Goal: Task Accomplishment & Management: Manage account settings

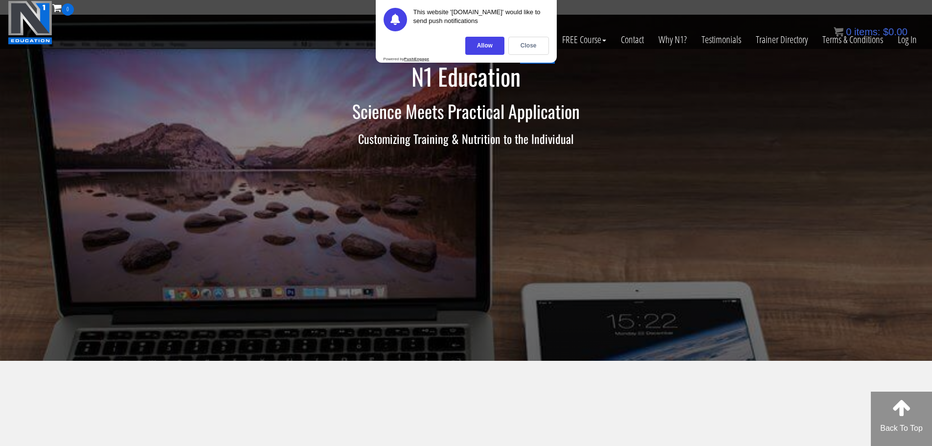
click at [521, 45] on div "Close" at bounding box center [528, 46] width 41 height 18
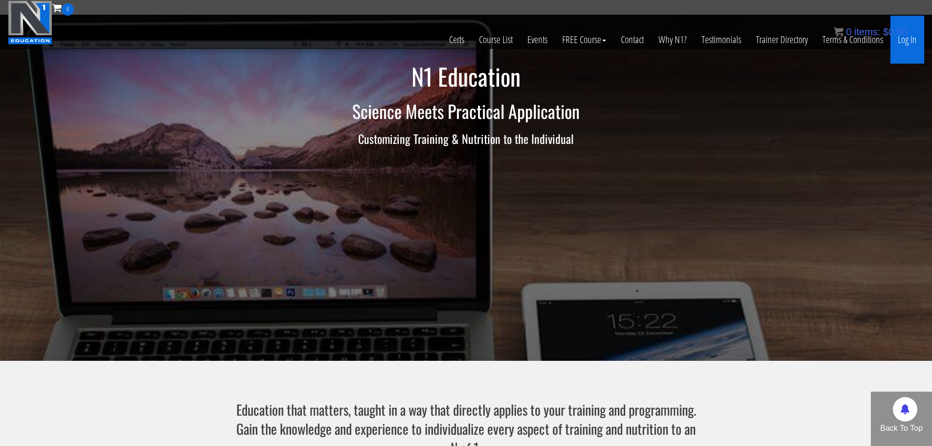
click at [917, 40] on link "Log In" at bounding box center [907, 40] width 34 height 48
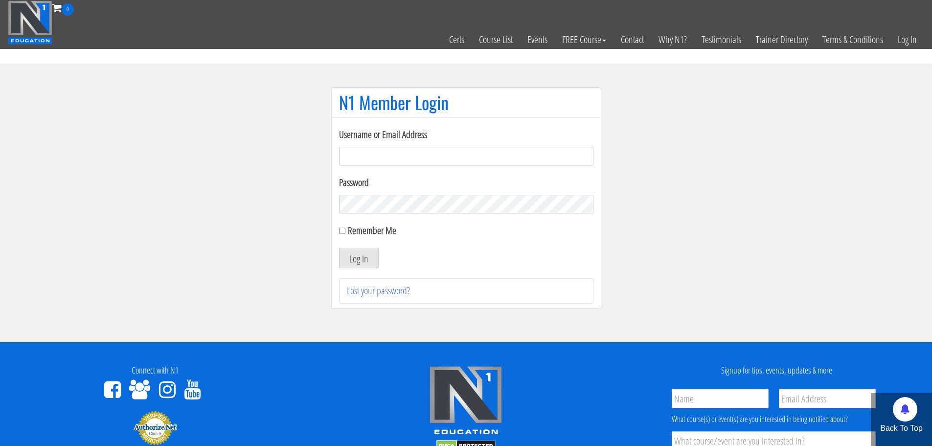
click at [487, 160] on input "Username or Email Address" at bounding box center [466, 156] width 254 height 19
type input "[PERSON_NAME][EMAIL_ADDRESS][PERSON_NAME][DOMAIN_NAME]"
click at [437, 216] on form "Username or Email Address tim.klinar@gmail.com Password Remember Me Log In" at bounding box center [466, 197] width 254 height 141
click at [364, 259] on button "Log In" at bounding box center [359, 258] width 40 height 21
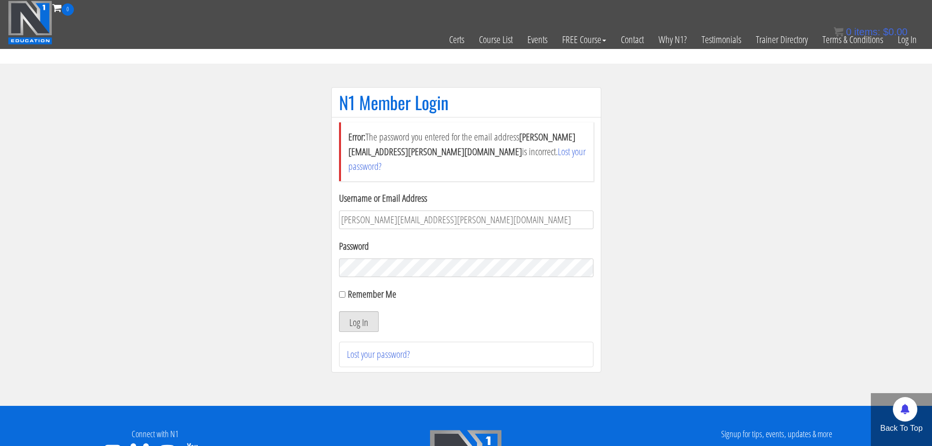
click at [367, 311] on button "Log In" at bounding box center [359, 321] width 40 height 21
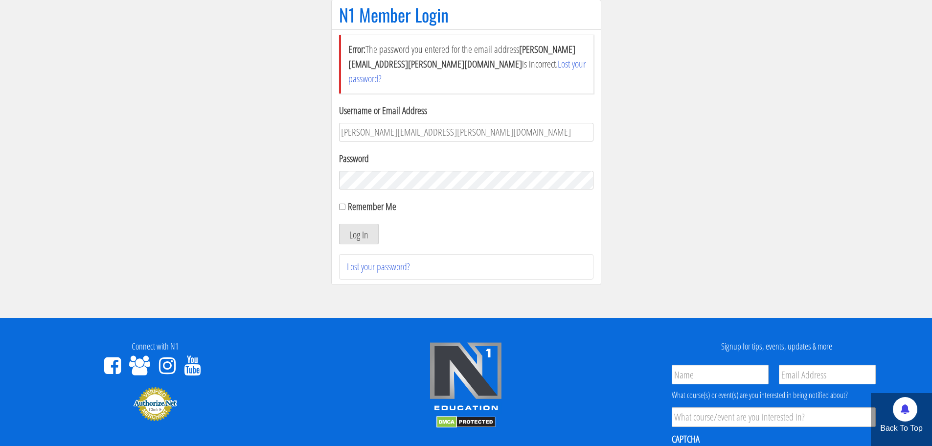
scroll to position [98, 0]
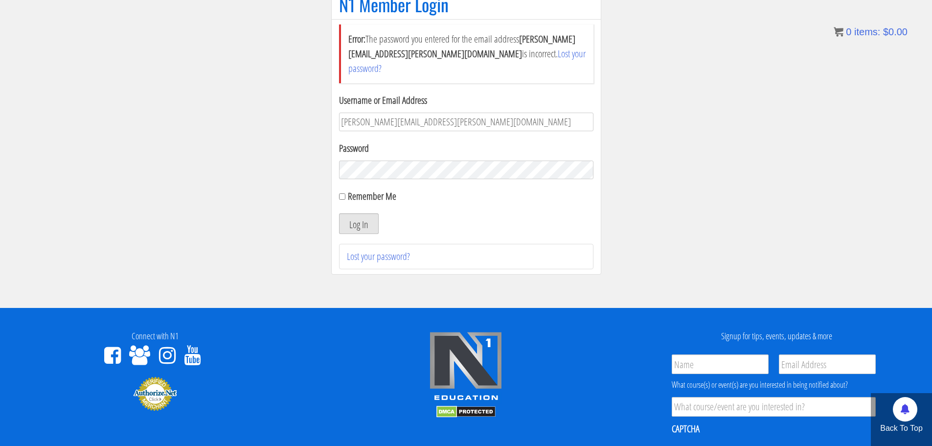
click at [355, 215] on button "Log In" at bounding box center [359, 223] width 40 height 21
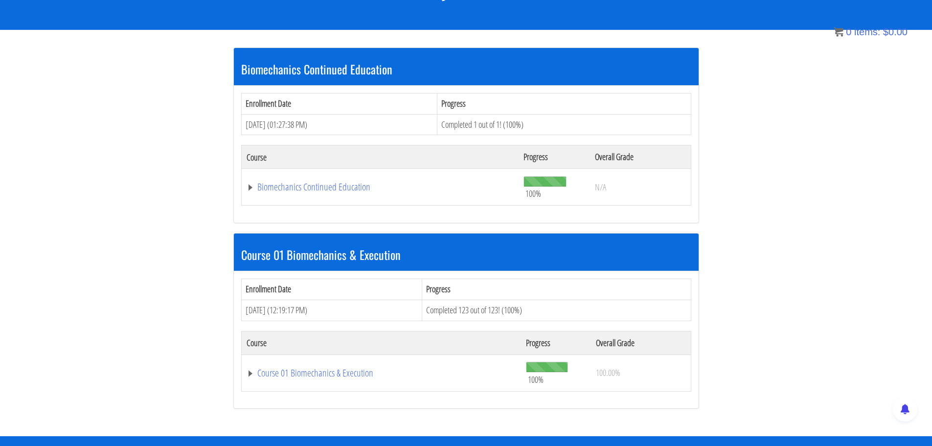
scroll to position [160, 0]
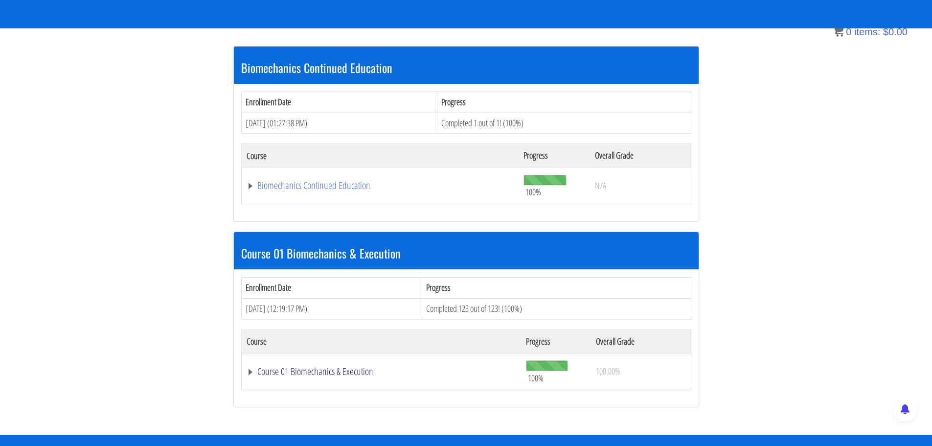
click at [315, 190] on link "Course 01 Biomechanics & Execution" at bounding box center [381, 186] width 268 height 10
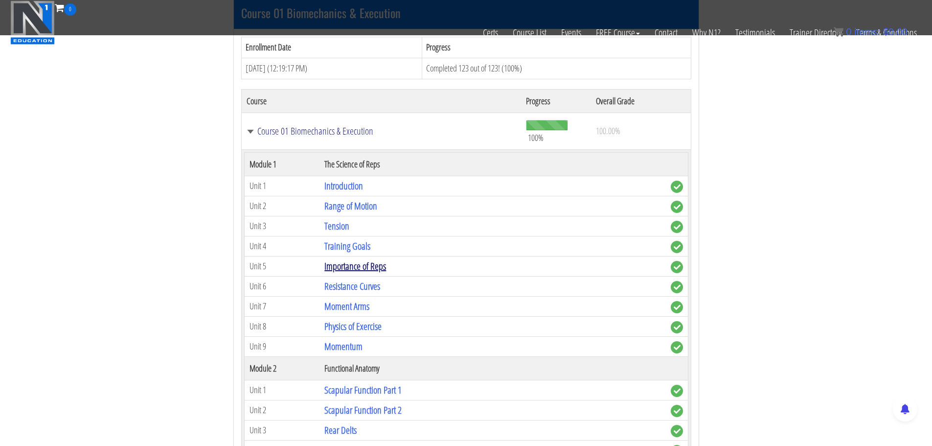
scroll to position [356, 0]
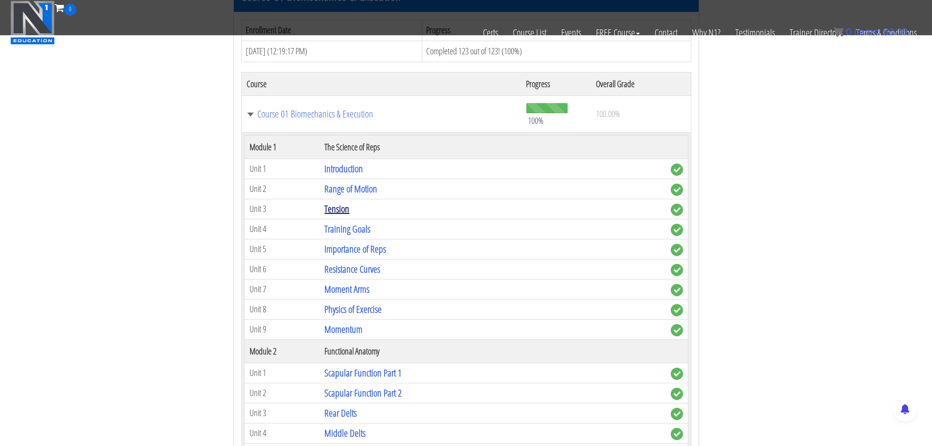
click at [337, 207] on link "Tension" at bounding box center [336, 208] width 25 height 13
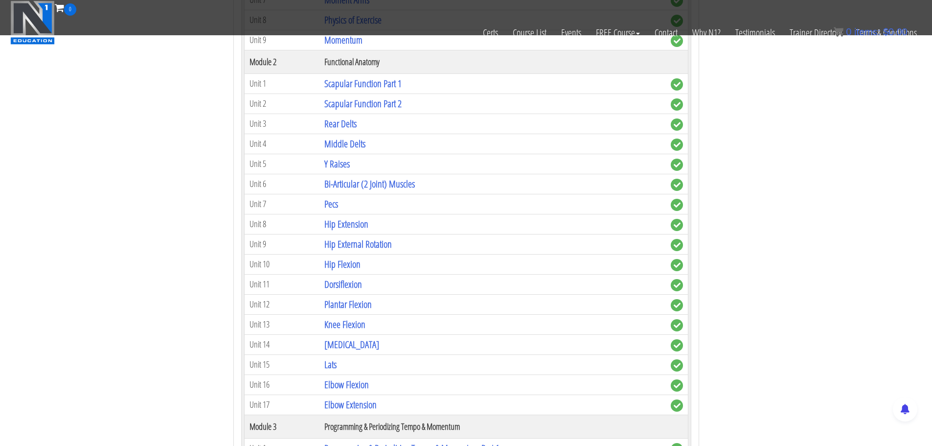
scroll to position [650, 0]
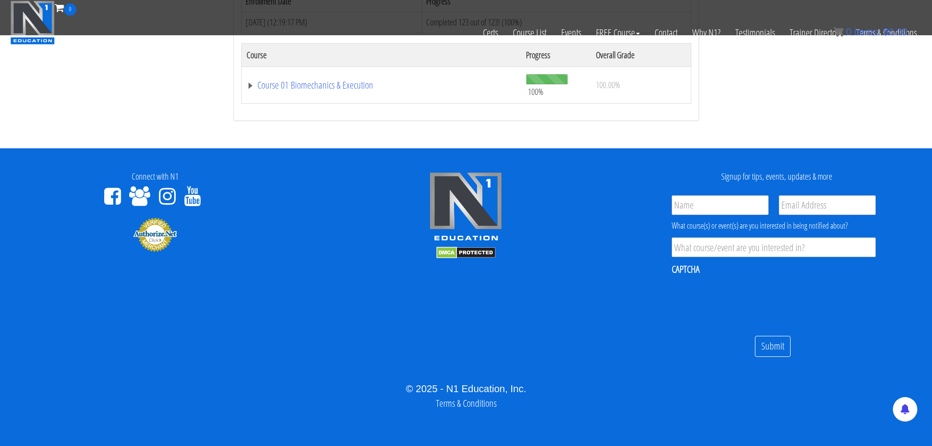
scroll to position [385, 0]
